Goal: Use online tool/utility

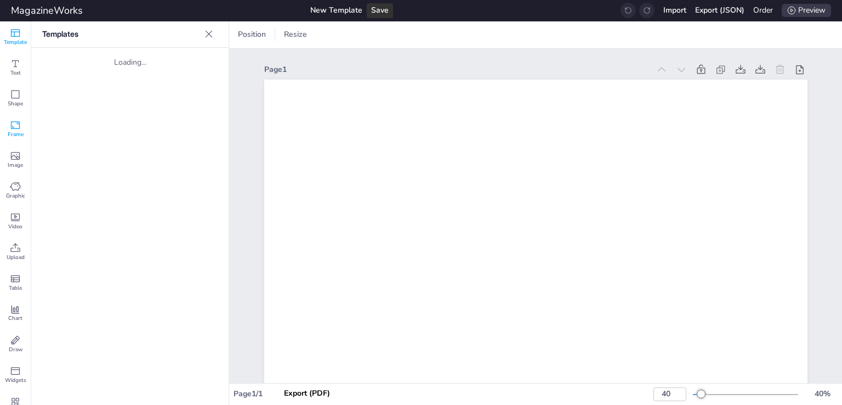
click at [16, 124] on icon at bounding box center [15, 125] width 11 height 11
click at [9, 106] on span "Shape" at bounding box center [15, 104] width 15 height 8
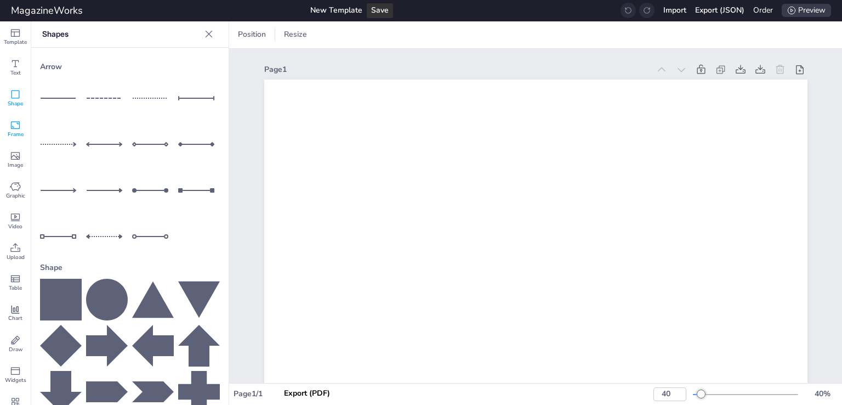
click at [6, 135] on div "Frame" at bounding box center [15, 129] width 31 height 31
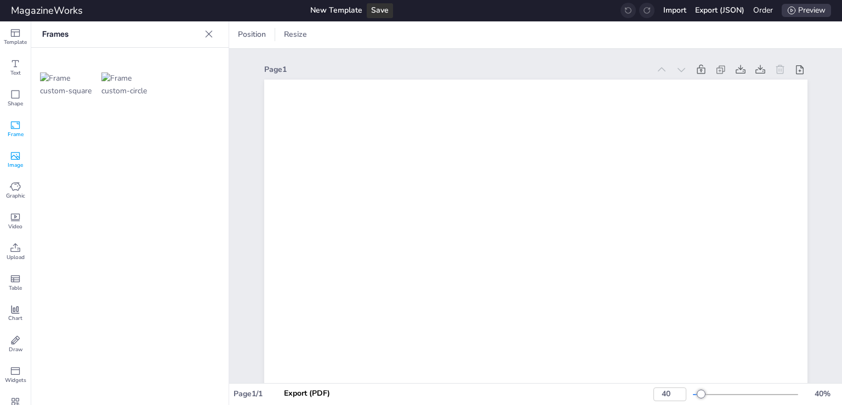
click at [7, 150] on div "Image" at bounding box center [15, 159] width 31 height 31
click at [8, 188] on div "Graphic" at bounding box center [15, 190] width 31 height 31
click at [12, 192] on span "Graphic" at bounding box center [15, 196] width 19 height 8
click at [18, 315] on span "Chart" at bounding box center [15, 318] width 14 height 8
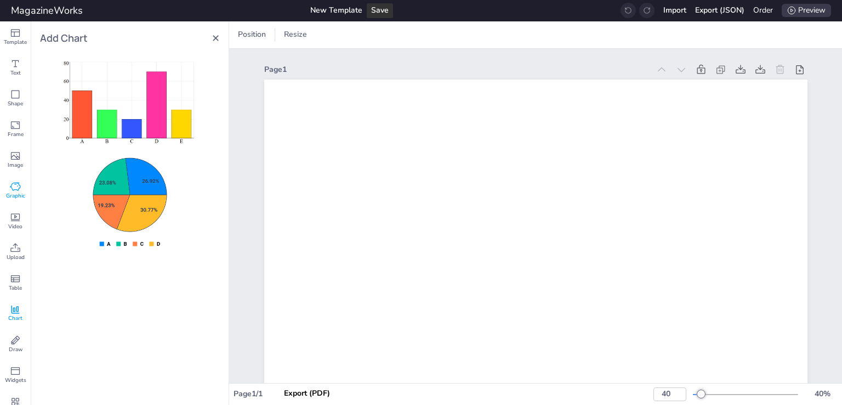
click at [16, 186] on icon at bounding box center [15, 186] width 11 height 11
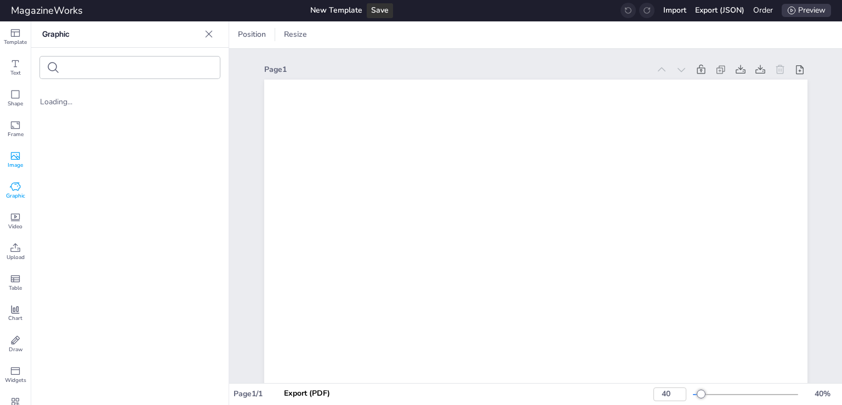
click at [11, 166] on span "Image" at bounding box center [15, 165] width 15 height 8
click at [13, 132] on span "Frame" at bounding box center [16, 135] width 16 height 8
click at [8, 93] on div "Shape" at bounding box center [15, 98] width 31 height 31
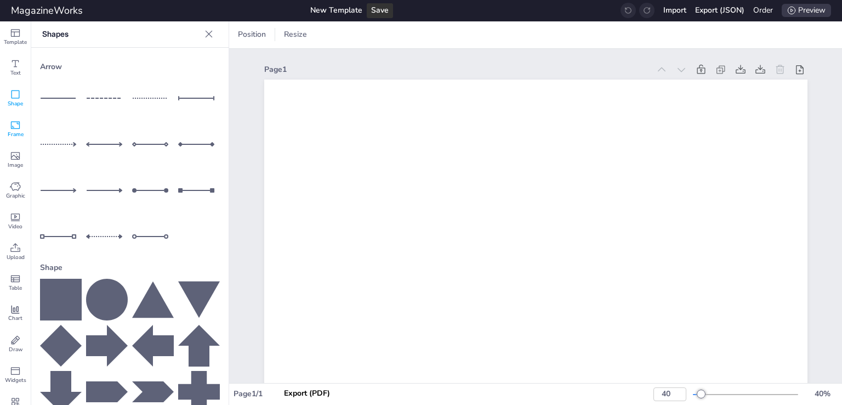
click at [15, 126] on icon at bounding box center [15, 125] width 11 height 11
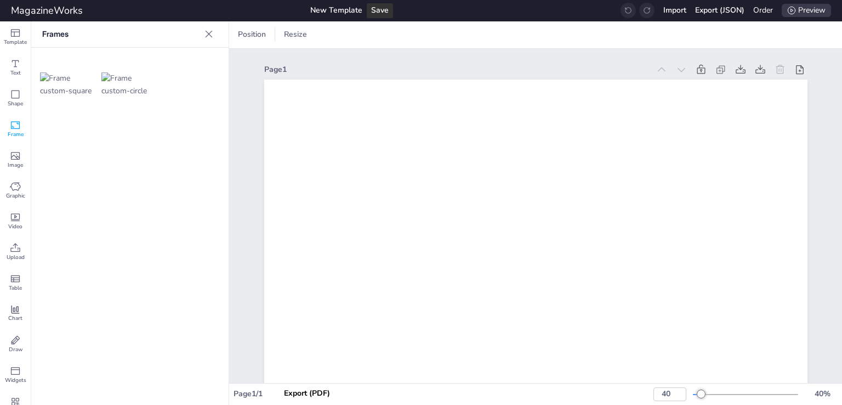
click at [118, 86] on img at bounding box center [129, 84] width 57 height 25
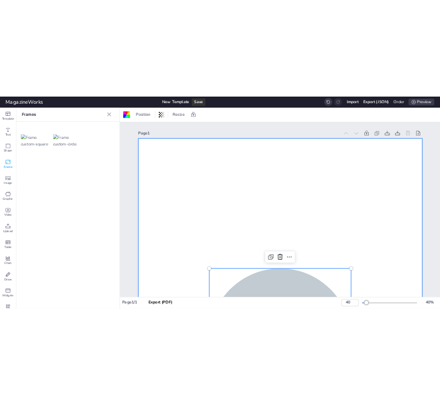
scroll to position [165, 0]
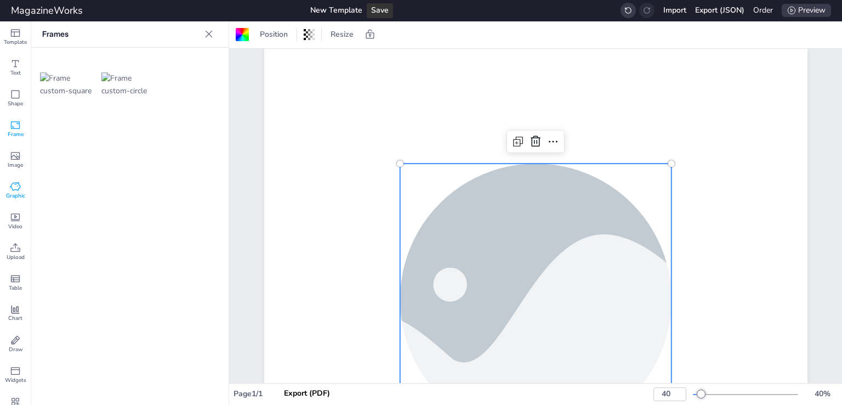
click at [13, 196] on span "Graphic" at bounding box center [15, 196] width 19 height 8
click at [16, 105] on span "Shape" at bounding box center [15, 104] width 15 height 8
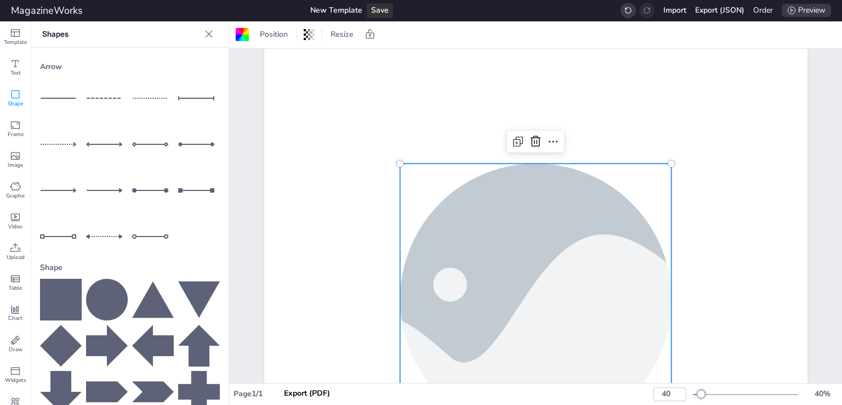
scroll to position [60, 0]
